Goal: Transaction & Acquisition: Purchase product/service

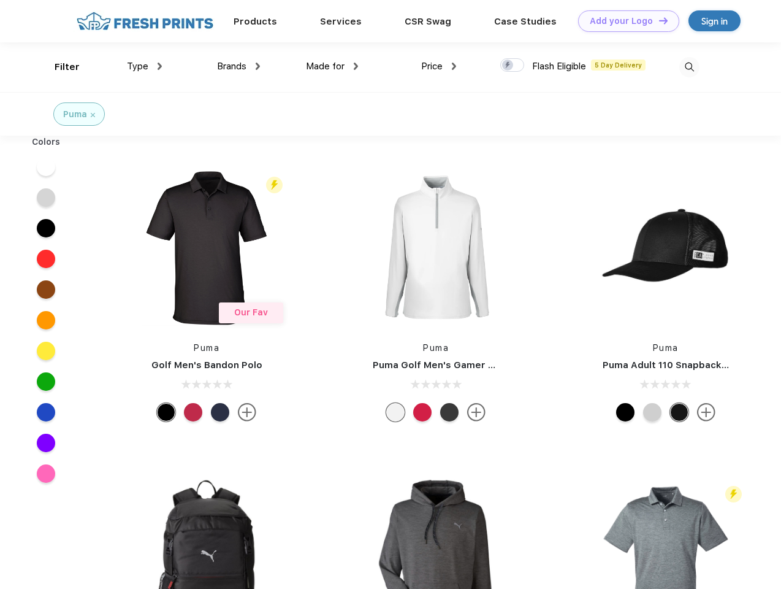
scroll to position [1, 0]
click at [624, 21] on link "Add your Logo Design Tool" at bounding box center [628, 20] width 101 height 21
click at [0, 0] on div "Design Tool" at bounding box center [0, 0] width 0 height 0
click at [658, 20] on link "Add your Logo Design Tool" at bounding box center [628, 20] width 101 height 21
click at [59, 67] on div "Filter" at bounding box center [67, 67] width 25 height 14
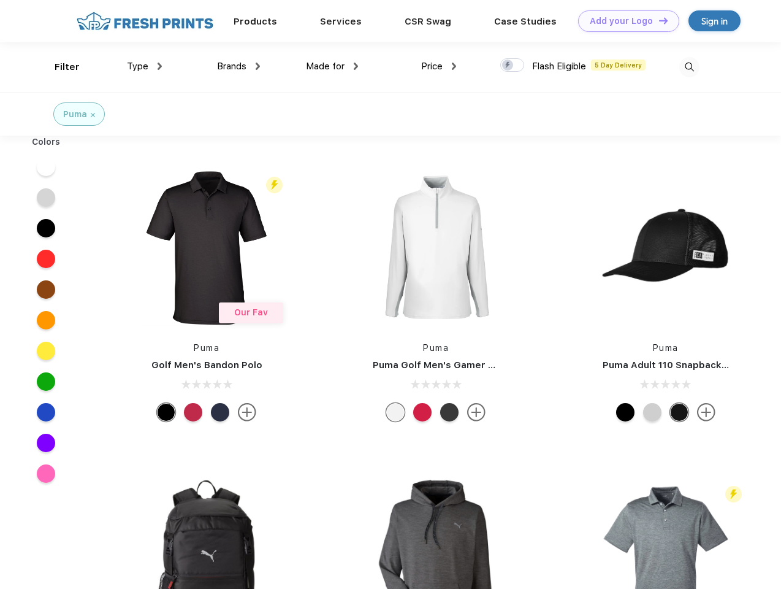
click at [145, 66] on span "Type" at bounding box center [137, 66] width 21 height 11
click at [238, 66] on span "Brands" at bounding box center [231, 66] width 29 height 11
click at [332, 66] on span "Made for" at bounding box center [325, 66] width 39 height 11
click at [439, 66] on span "Price" at bounding box center [431, 66] width 21 height 11
click at [512, 66] on div at bounding box center [512, 64] width 24 height 13
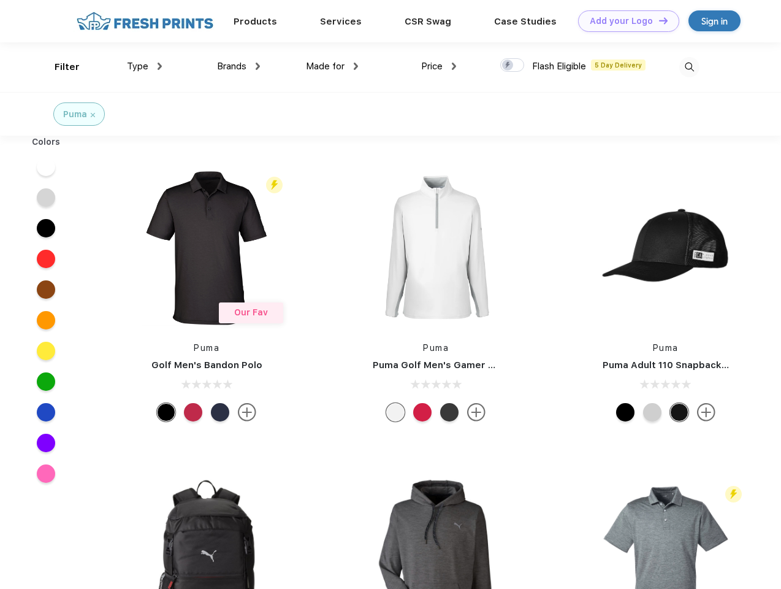
click at [508, 66] on input "checkbox" at bounding box center [504, 62] width 8 height 8
click at [689, 67] on img at bounding box center [689, 67] width 20 height 20
